Goal: Obtain resource: Obtain resource

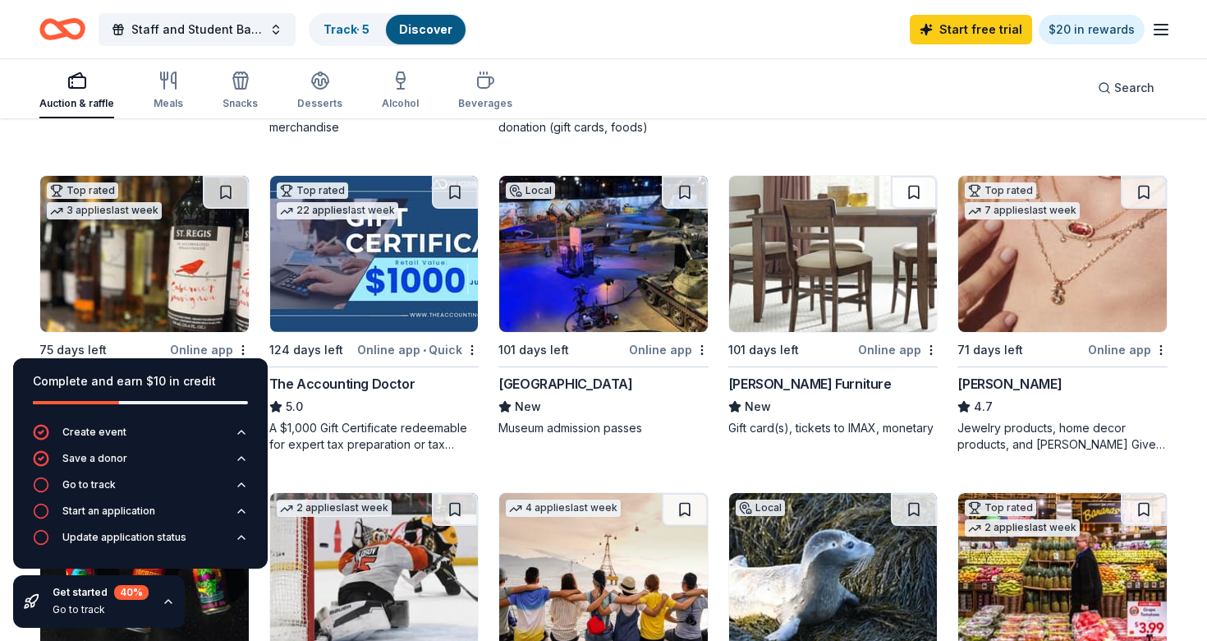
scroll to position [776, 0]
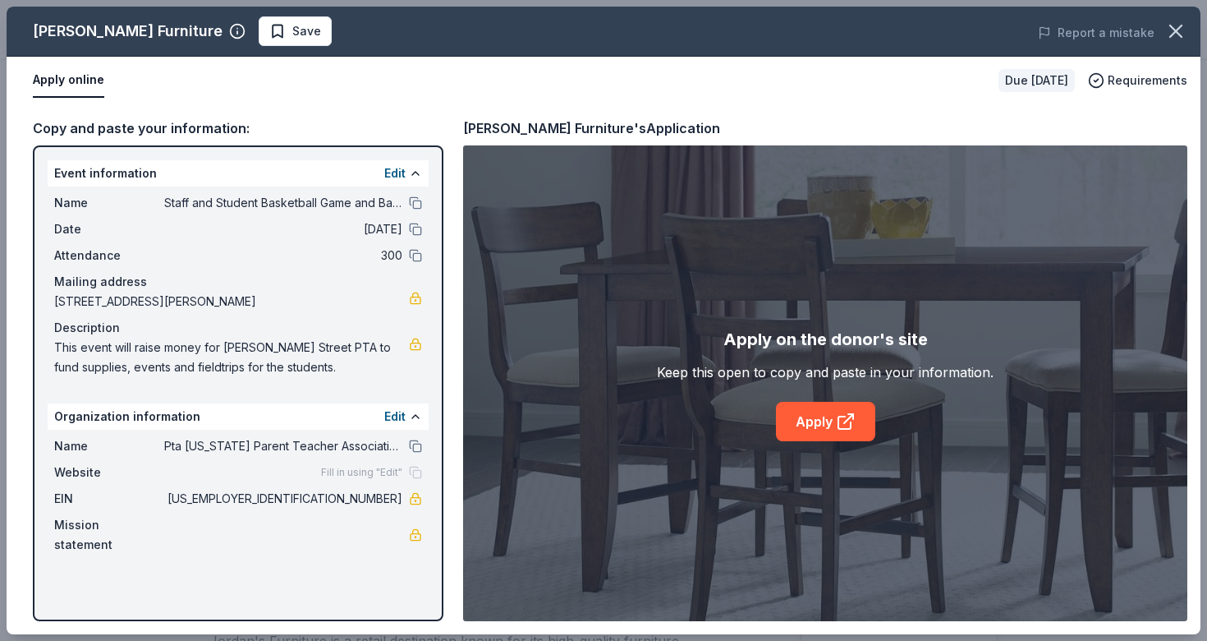
scroll to position [832, 0]
click at [792, 415] on link "Apply" at bounding box center [825, 421] width 99 height 39
click at [1173, 28] on icon "button" at bounding box center [1176, 30] width 11 height 11
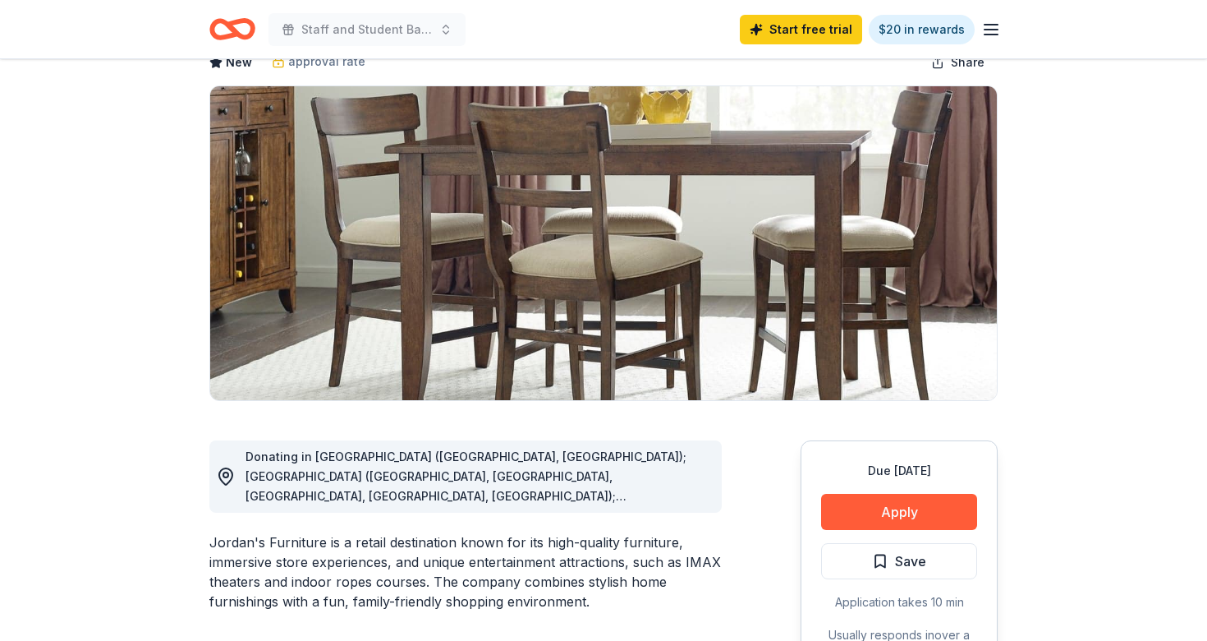
scroll to position [0, 0]
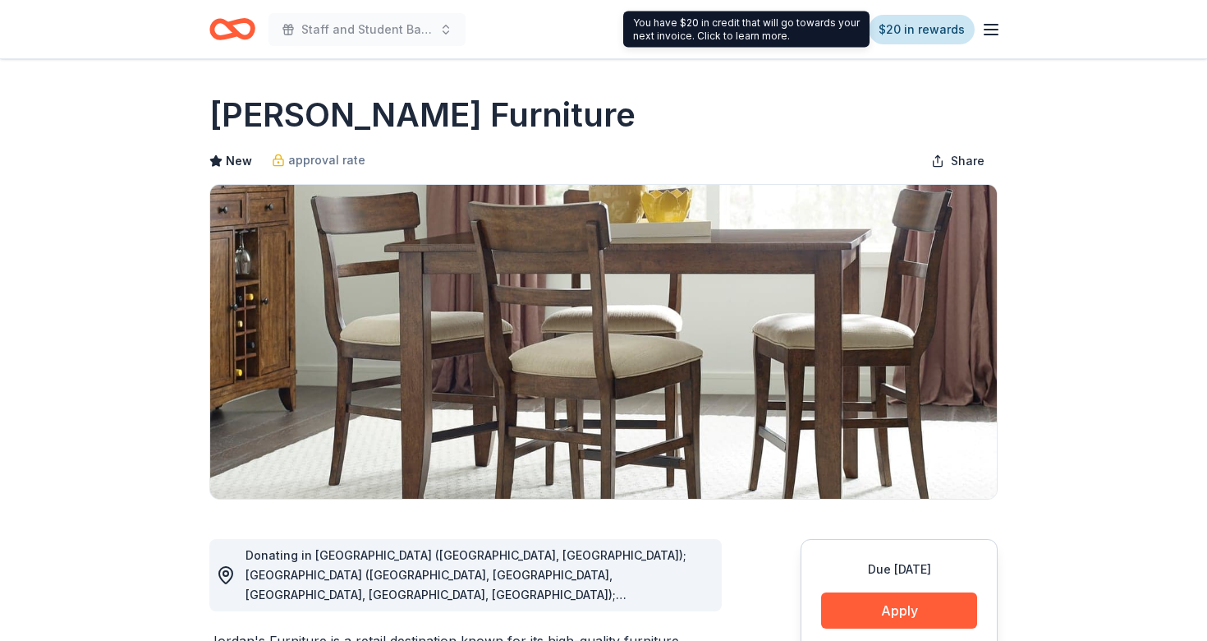
click at [907, 29] on link "$20 in rewards" at bounding box center [922, 30] width 106 height 30
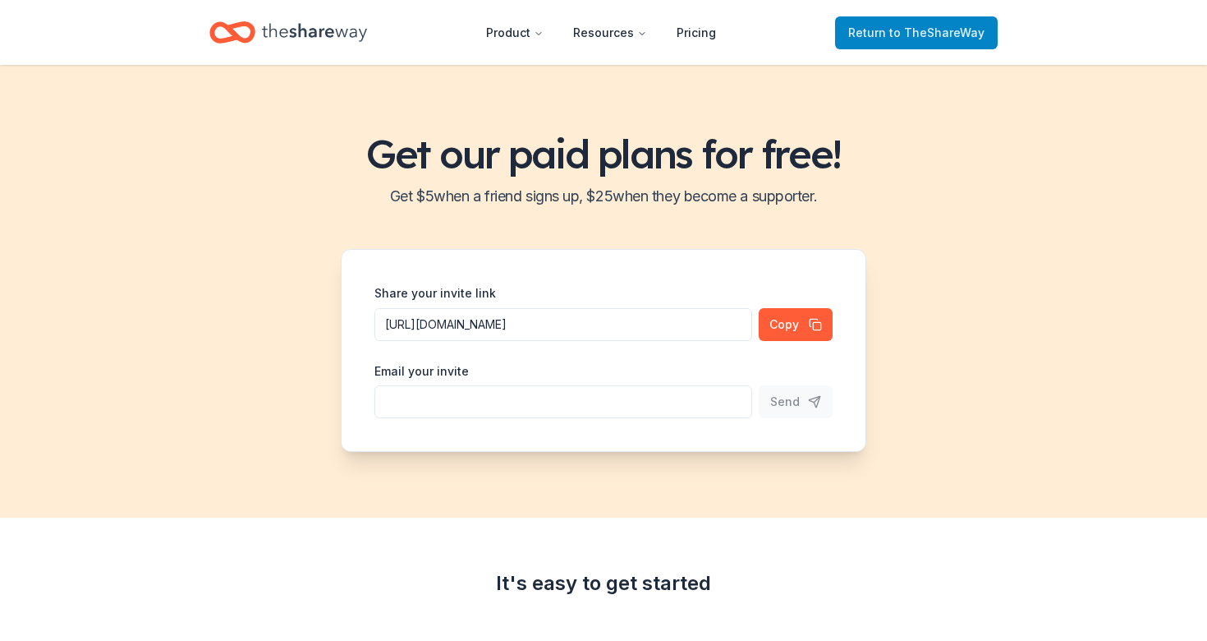
click at [905, 29] on span "to TheShareWay" at bounding box center [937, 32] width 95 height 14
